Goal: Information Seeking & Learning: Check status

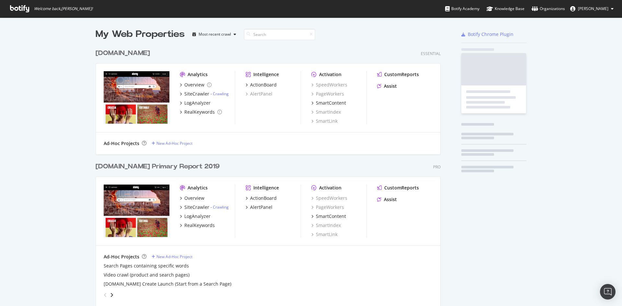
scroll to position [610, 345]
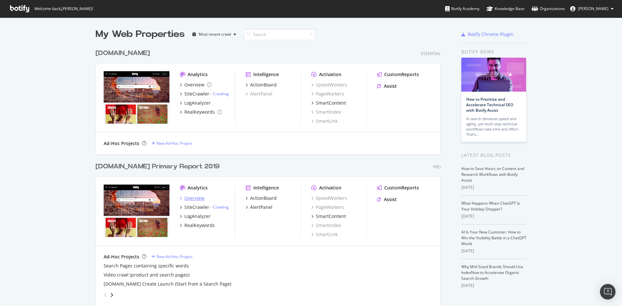
click at [192, 200] on div "Overview" at bounding box center [194, 198] width 20 height 6
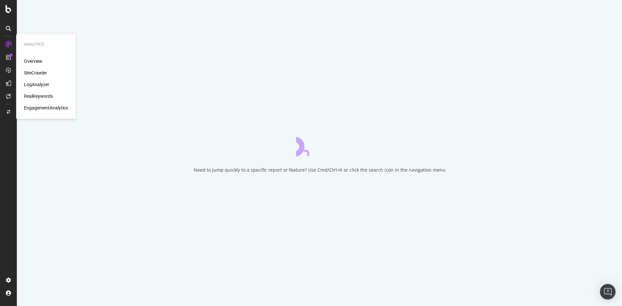
click at [35, 89] on div "Overview SiteCrawler LogAnalyzer RealKeywords EngagementAnalytics" at bounding box center [46, 84] width 44 height 53
click at [35, 84] on div "LogAnalyzer" at bounding box center [36, 84] width 25 height 6
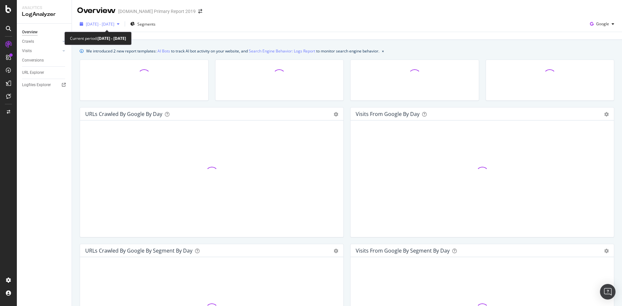
click at [114, 25] on span "[DATE] - [DATE]" at bounding box center [100, 24] width 29 height 6
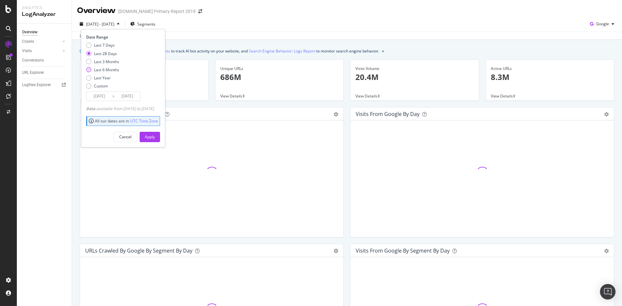
click at [114, 68] on div "Last 6 Months" at bounding box center [106, 70] width 25 height 6
type input "[DATE]"
click at [155, 136] on div "Apply" at bounding box center [150, 137] width 10 height 6
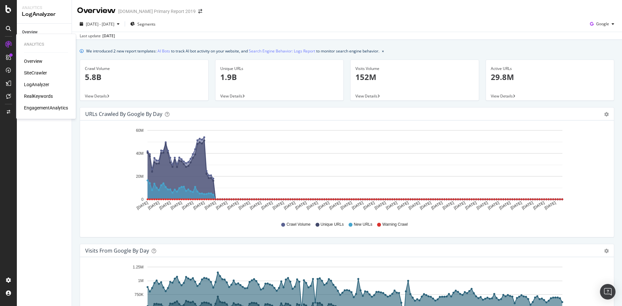
click at [36, 80] on div "Overview SiteCrawler LogAnalyzer RealKeywords EngagementAnalytics" at bounding box center [46, 84] width 44 height 53
click at [38, 83] on div "LogAnalyzer" at bounding box center [36, 84] width 25 height 6
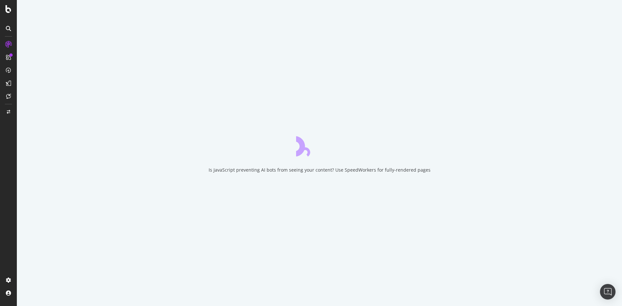
click at [162, 55] on div "Is JavaScript preventing AI bots from seeing your content? Use SpeedWorkers for…" at bounding box center [319, 153] width 605 height 306
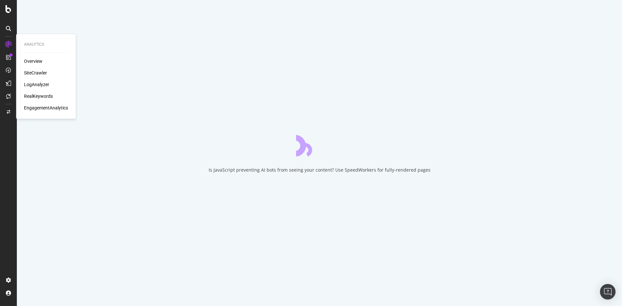
click at [34, 84] on div "LogAnalyzer" at bounding box center [36, 84] width 25 height 6
click at [35, 84] on div "LogAnalyzer" at bounding box center [36, 84] width 25 height 6
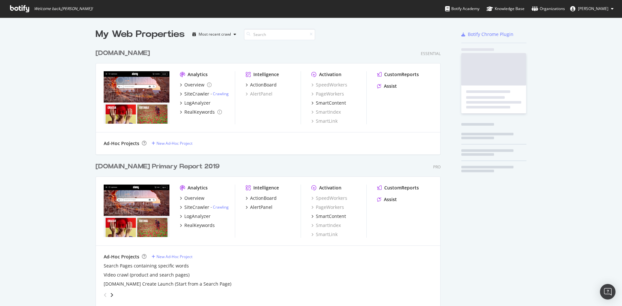
scroll to position [610, 345]
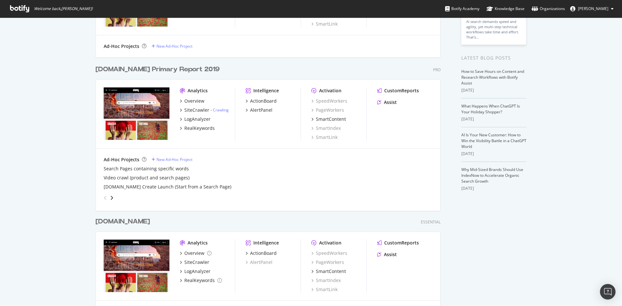
scroll to position [0, 0]
